Goal: Task Accomplishment & Management: Use online tool/utility

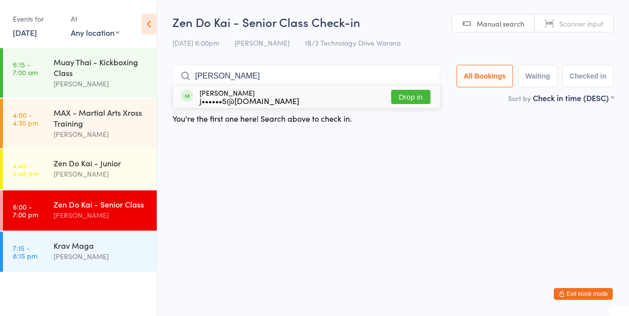
type input "[PERSON_NAME]"
click at [415, 100] on button "Drop in" at bounding box center [410, 97] width 39 height 14
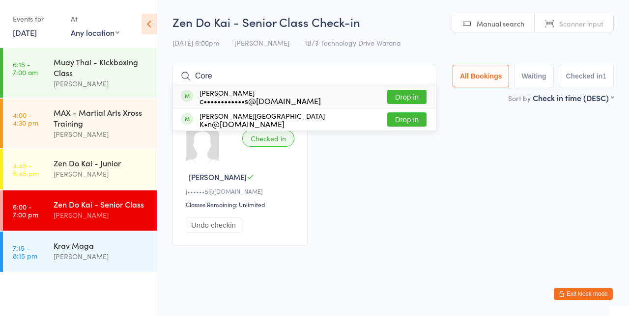
type input "Core"
click at [412, 96] on button "Drop in" at bounding box center [406, 97] width 39 height 14
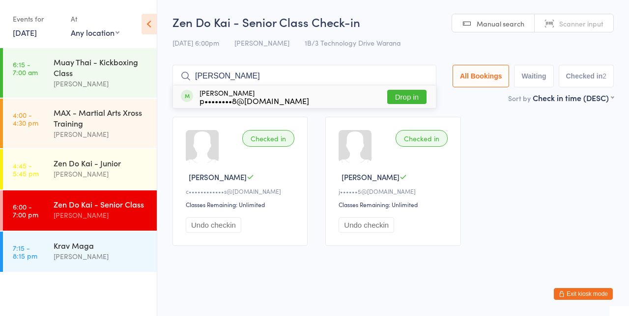
type input "[PERSON_NAME]"
click at [413, 99] on button "Drop in" at bounding box center [406, 97] width 39 height 14
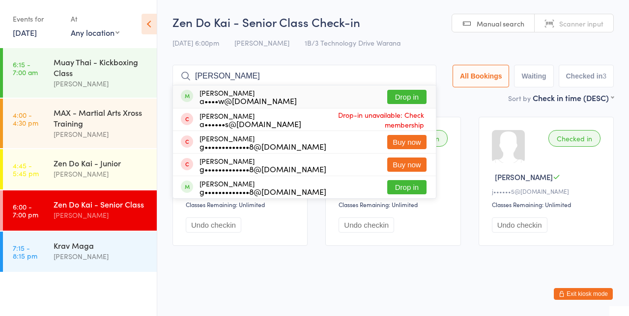
type input "[PERSON_NAME]"
click at [417, 95] on button "Drop in" at bounding box center [406, 97] width 39 height 14
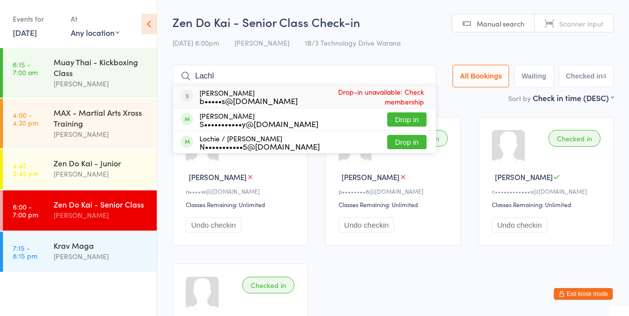
type input "Lachl"
click at [417, 139] on button "Drop in" at bounding box center [406, 142] width 39 height 14
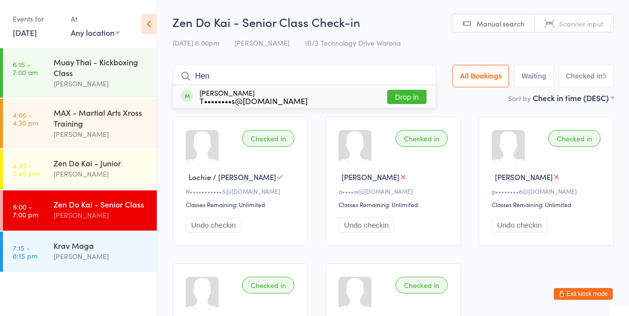
type input "Hen"
click at [417, 93] on button "Drop in" at bounding box center [406, 97] width 39 height 14
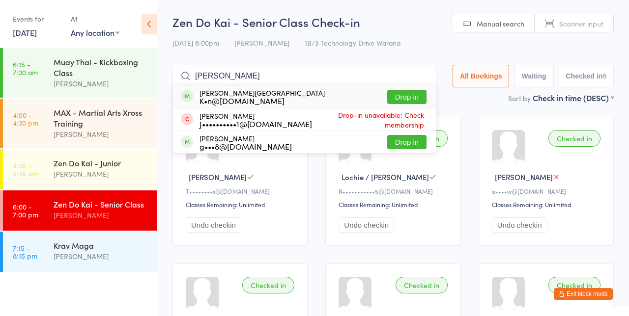
type input "[PERSON_NAME]"
click at [233, 106] on div "[PERSON_NAME] K•n@[DOMAIN_NAME] Drop in" at bounding box center [304, 96] width 263 height 23
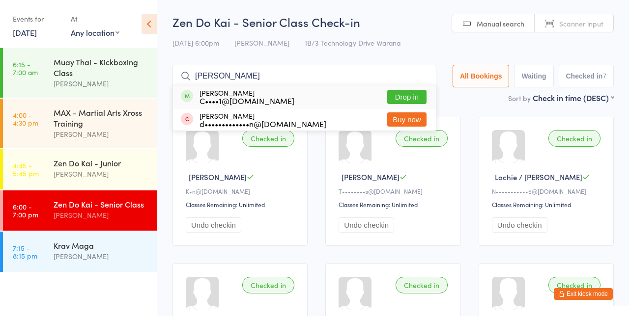
type input "[PERSON_NAME]"
click at [412, 99] on button "Drop in" at bounding box center [406, 97] width 39 height 14
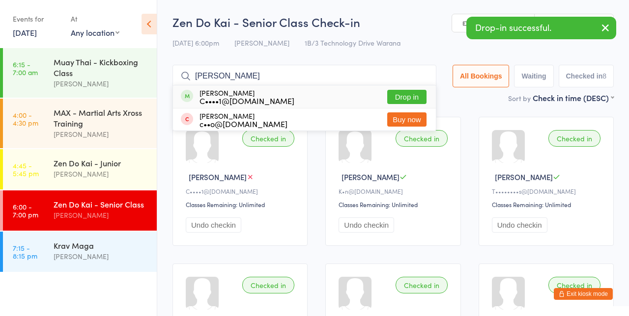
type input "[PERSON_NAME]"
click at [418, 99] on button "Drop in" at bounding box center [406, 97] width 39 height 14
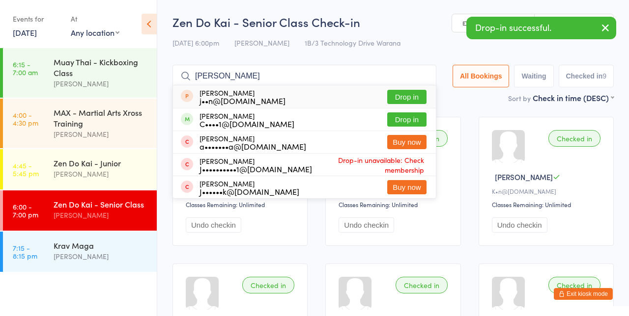
type input "[PERSON_NAME]"
click at [411, 118] on button "Drop in" at bounding box center [406, 119] width 39 height 14
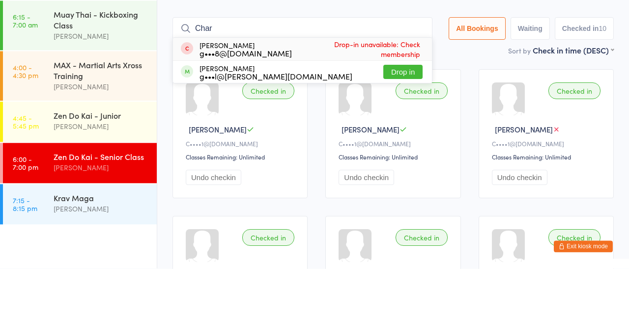
type input "Char"
click at [408, 121] on button "Drop in" at bounding box center [402, 119] width 39 height 14
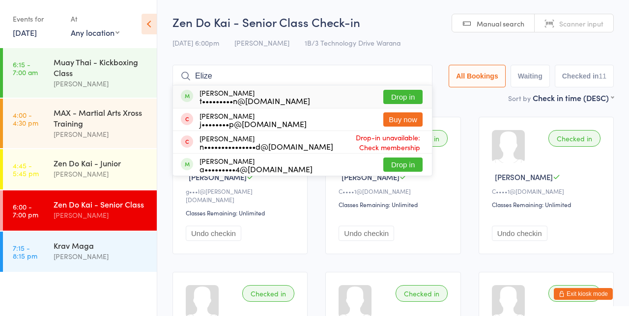
type input "Elize"
click at [409, 98] on button "Drop in" at bounding box center [402, 97] width 39 height 14
